Goal: Information Seeking & Learning: Learn about a topic

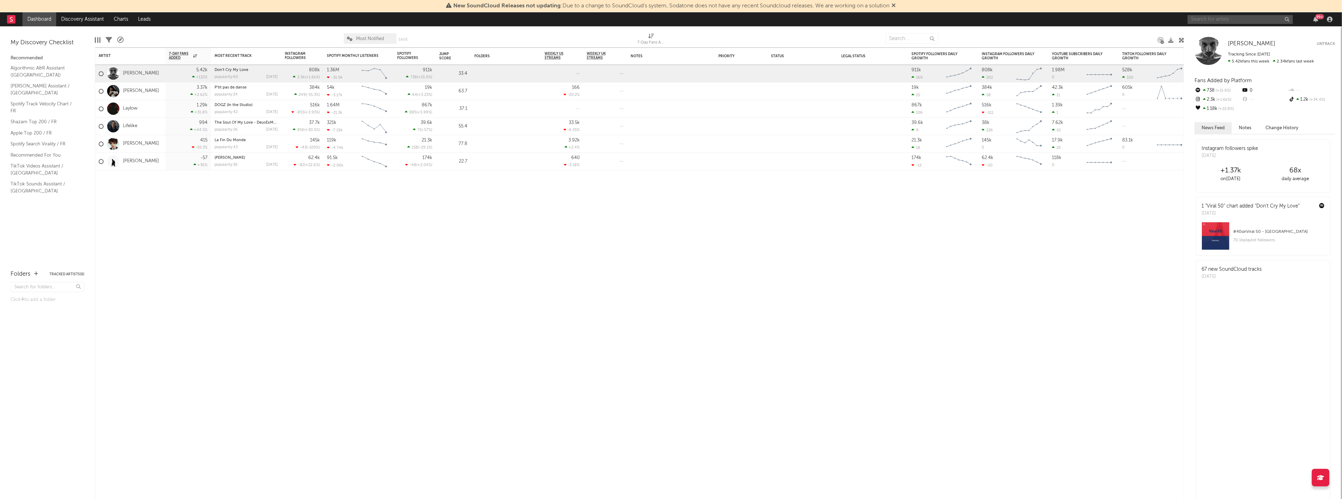
click at [1232, 18] on input "text" at bounding box center [1240, 19] width 105 height 9
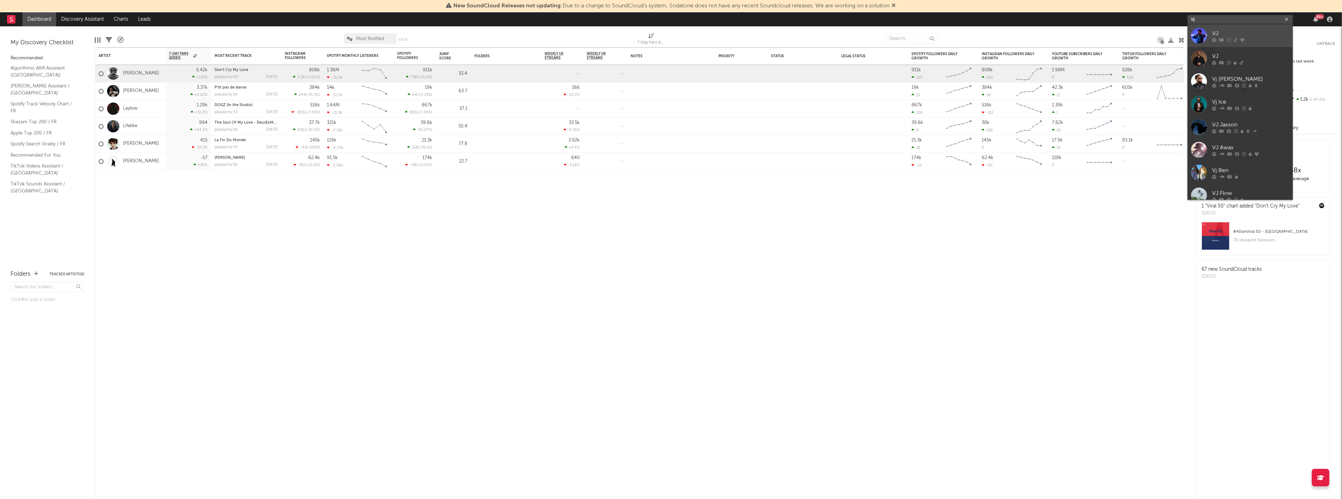
type input "vj"
click at [1214, 30] on div "VJ" at bounding box center [1250, 34] width 77 height 8
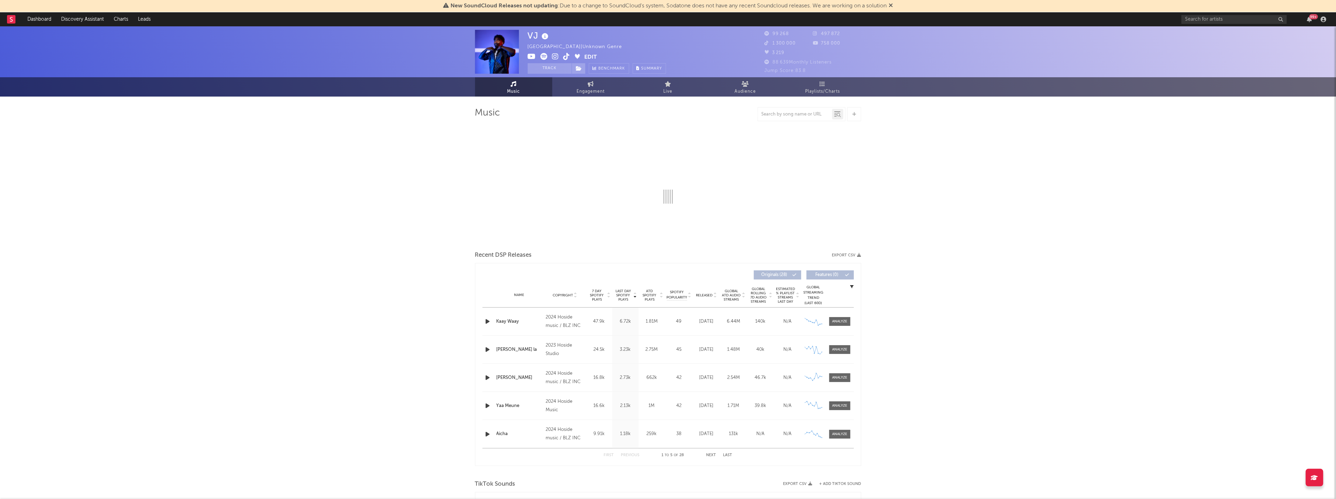
select select "6m"
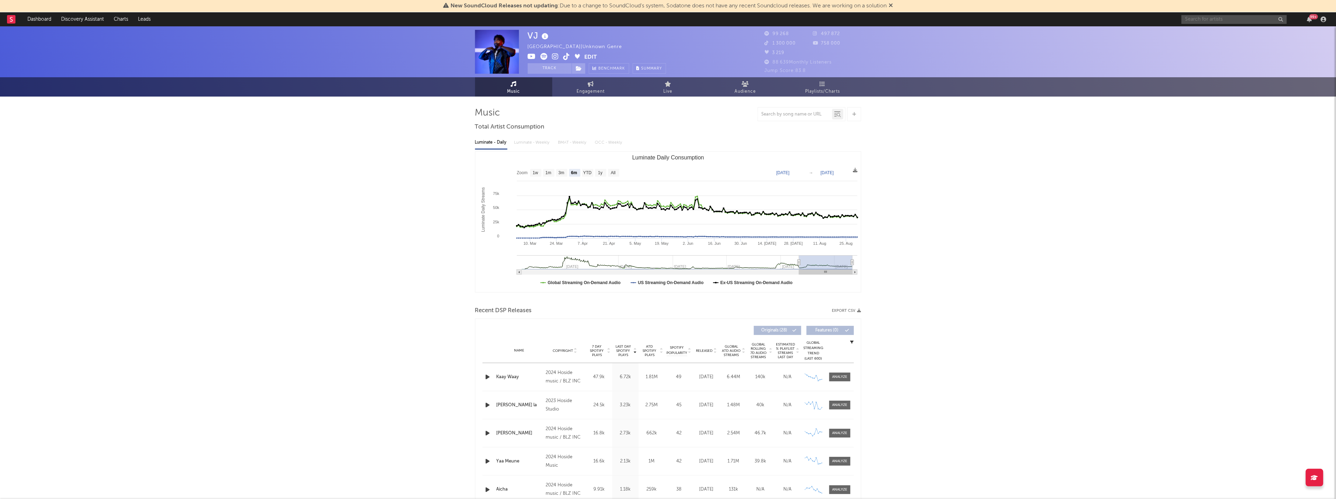
click at [1255, 17] on input "text" at bounding box center [1234, 19] width 105 height 9
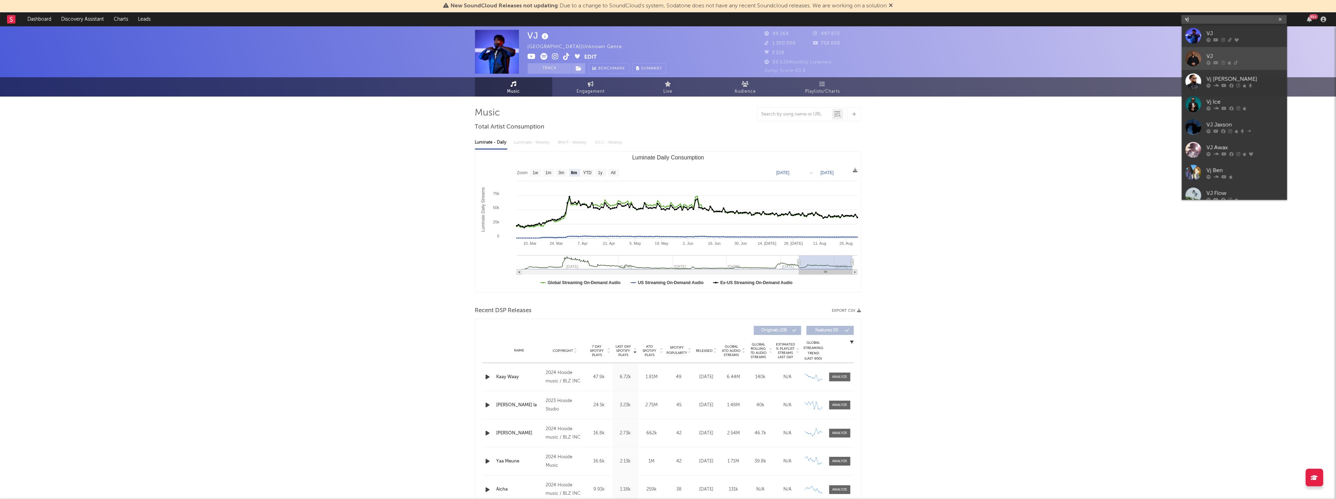
type input "vj"
click at [1200, 62] on div at bounding box center [1194, 59] width 16 height 16
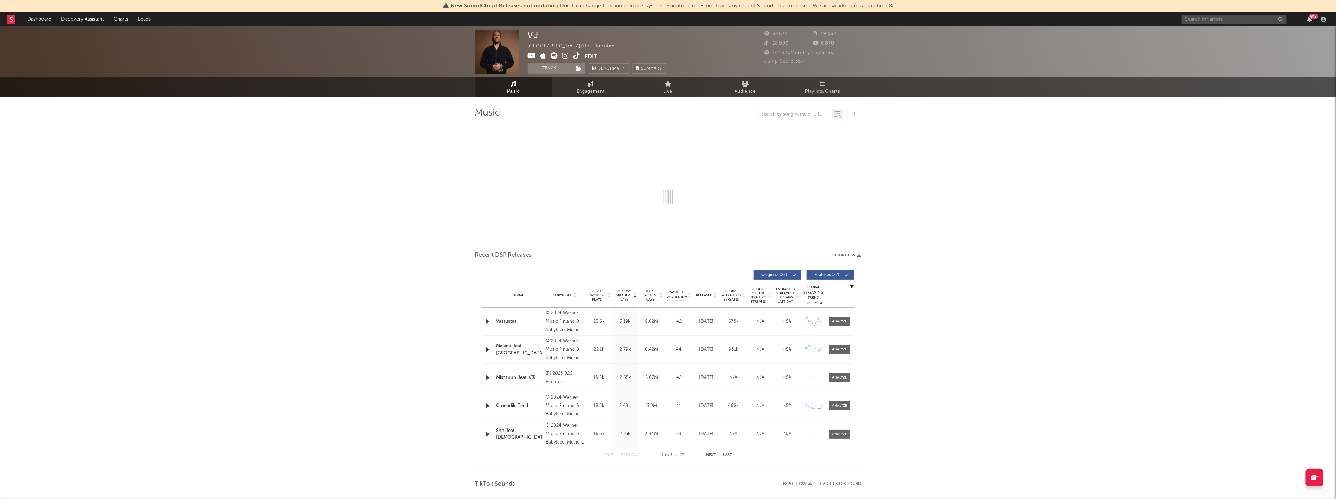
select select "6m"
